Goal: Use online tool/utility

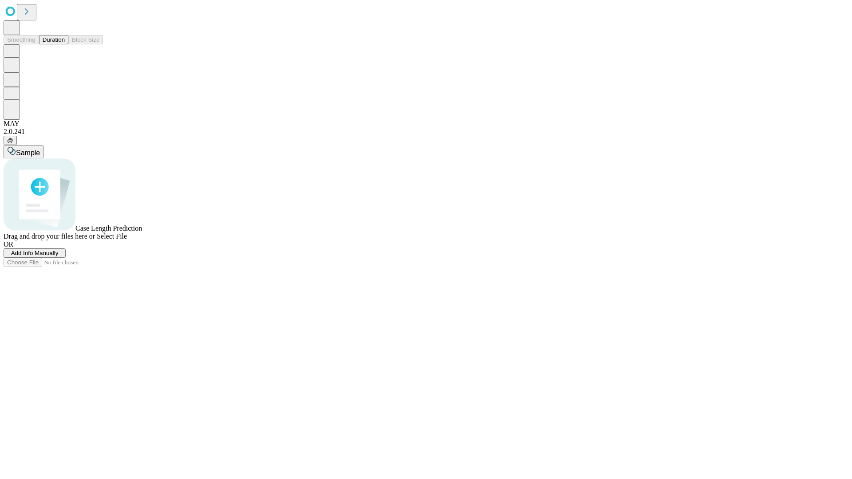
click at [127, 240] on span "Select File" at bounding box center [112, 237] width 30 height 8
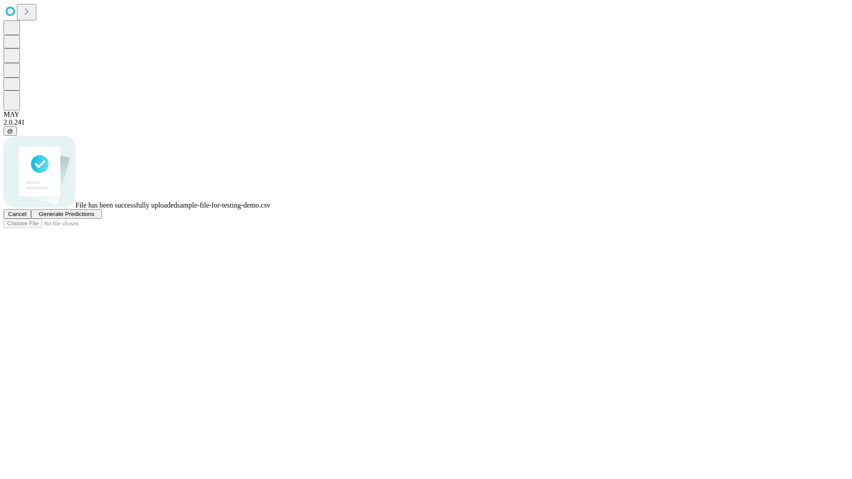
click at [94, 217] on span "Generate Predictions" at bounding box center [66, 214] width 55 height 7
